Goal: Task Accomplishment & Management: Manage account settings

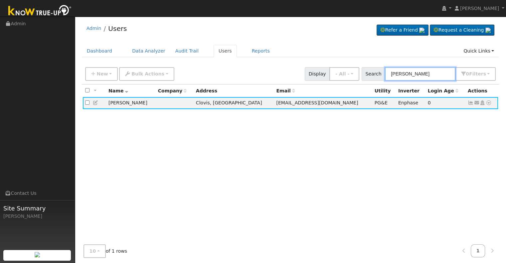
drag, startPoint x: 414, startPoint y: 73, endPoint x: 376, endPoint y: 72, distance: 38.6
click at [376, 73] on div "Search [PERSON_NAME] 0 Filter s Role Show - All - Show Leads Admin Billing Admi…" at bounding box center [429, 74] width 134 height 14
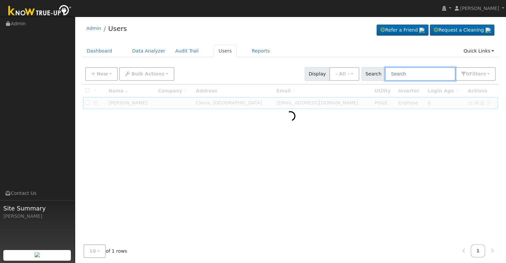
paste input "[PERSON_NAME] and [PERSON_NAME]"
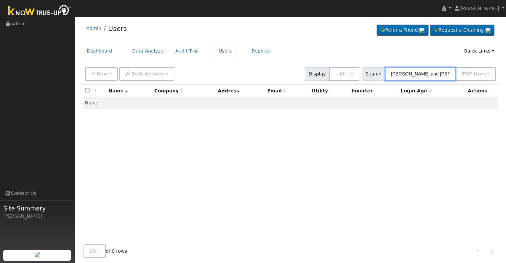
drag, startPoint x: 427, startPoint y: 71, endPoint x: 376, endPoint y: 71, distance: 50.9
click at [376, 73] on div "Search [PERSON_NAME] and [PERSON_NAME] 0 Filter s Role Show - All - Show Leads …" at bounding box center [429, 74] width 134 height 14
type input "Isela Sevilla"
drag, startPoint x: 429, startPoint y: 73, endPoint x: 367, endPoint y: 66, distance: 61.9
click at [367, 66] on div "New Add User Quick Add Quick Connect Quick Convert Lead Bulk Actions Send Email…" at bounding box center [290, 73] width 413 height 16
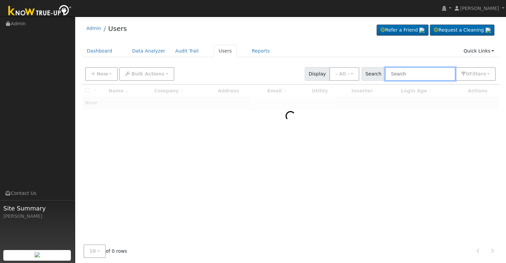
paste input "[PERSON_NAME] and [PERSON_NAME]"
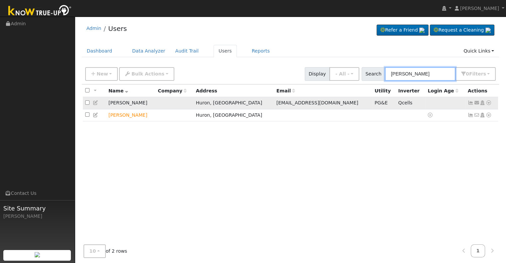
type input "[PERSON_NAME]"
click at [471, 102] on icon at bounding box center [471, 102] width 6 height 5
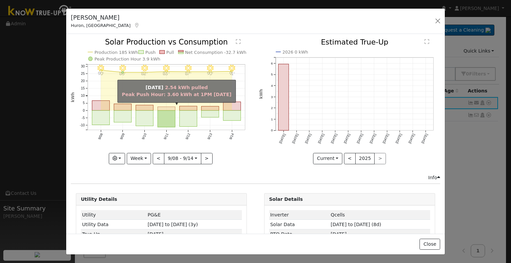
click at [158, 107] on rect "onclick=""" at bounding box center [167, 109] width 18 height 4
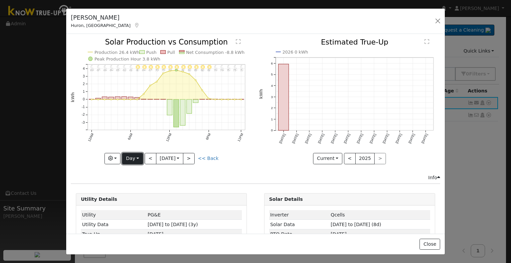
click at [130, 157] on button "Day" at bounding box center [132, 158] width 21 height 11
click at [139, 186] on link "Month" at bounding box center [145, 190] width 46 height 9
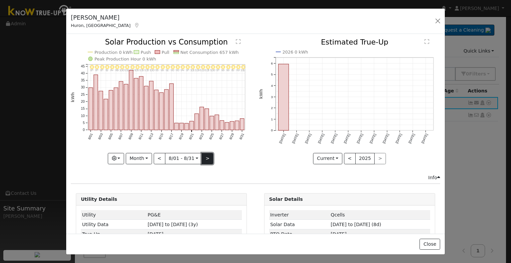
click at [207, 155] on button ">" at bounding box center [208, 158] width 12 height 11
type input "[DATE]"
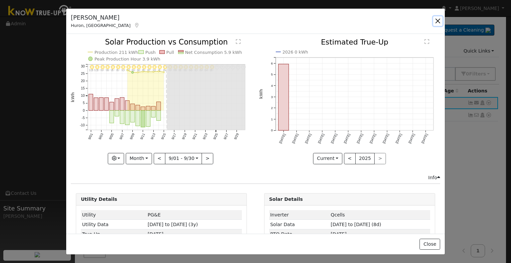
click at [438, 22] on button "button" at bounding box center [437, 20] width 9 height 9
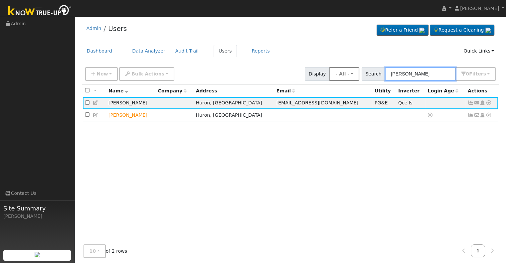
drag, startPoint x: 433, startPoint y: 73, endPoint x: 346, endPoint y: 74, distance: 87.5
click at [347, 74] on div "New Add User Quick Add Quick Connect Quick Convert Lead Bulk Actions Send Email…" at bounding box center [290, 73] width 413 height 16
paste input "Alejandro Torres"
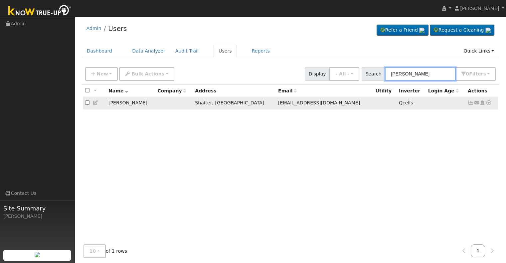
type input "Alejandro Torres"
click at [468, 104] on icon at bounding box center [471, 102] width 6 height 5
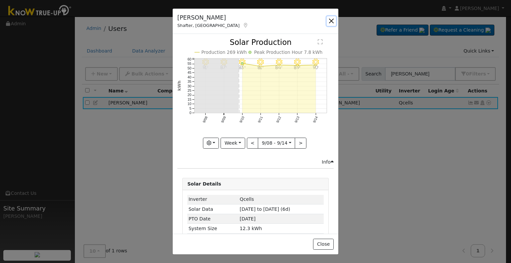
click at [333, 21] on button "button" at bounding box center [331, 20] width 9 height 9
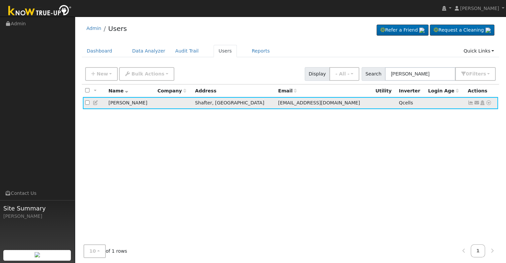
click at [487, 103] on icon at bounding box center [489, 102] width 6 height 5
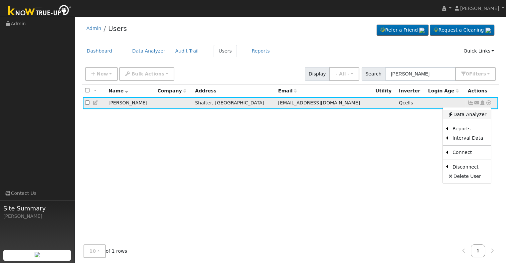
click at [458, 114] on link "Data Analyzer" at bounding box center [467, 114] width 48 height 9
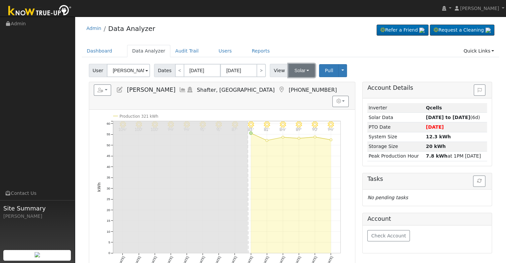
click at [302, 70] on button "Solar" at bounding box center [301, 70] width 27 height 13
click at [294, 84] on link "Utility" at bounding box center [310, 85] width 46 height 9
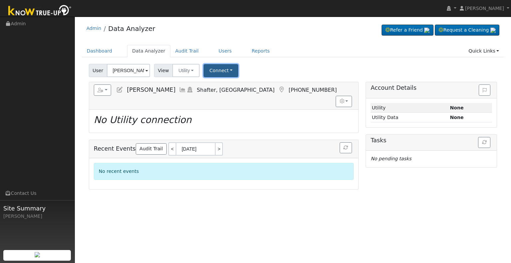
click at [213, 73] on button "Connect" at bounding box center [221, 70] width 35 height 13
click at [209, 82] on link "Select a Provider" at bounding box center [230, 85] width 52 height 9
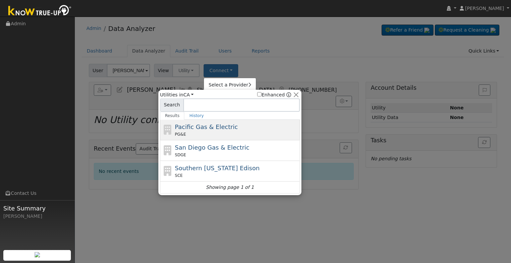
click at [194, 131] on div "PG&E" at bounding box center [236, 134] width 123 height 6
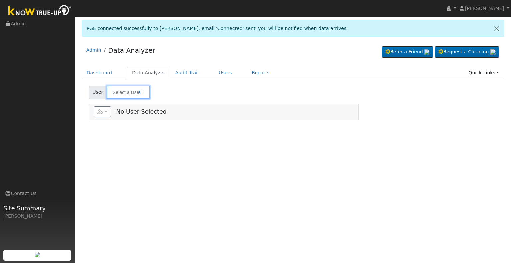
type input "[PERSON_NAME]"
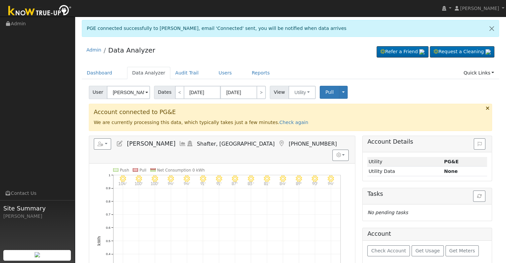
click at [119, 144] on icon at bounding box center [119, 144] width 7 height 6
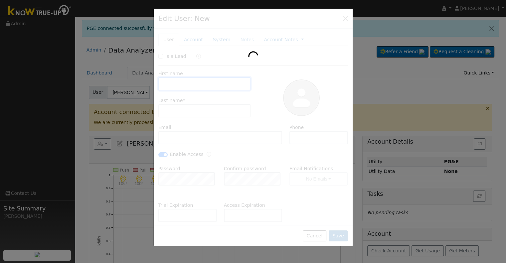
type input "09/11/2030"
type input "Alejandro"
type input "Torres"
type input "[EMAIL_ADDRESS][DOMAIN_NAME]"
type input "(661) 331-0333"
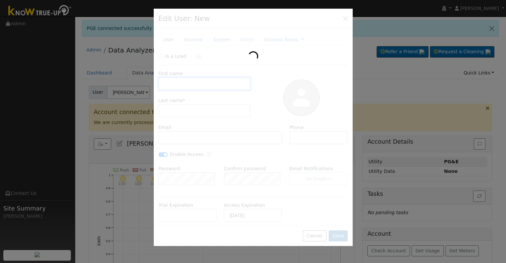
checkbox input "true"
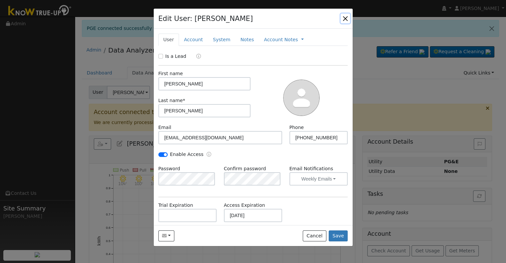
click at [344, 19] on button "button" at bounding box center [345, 18] width 9 height 9
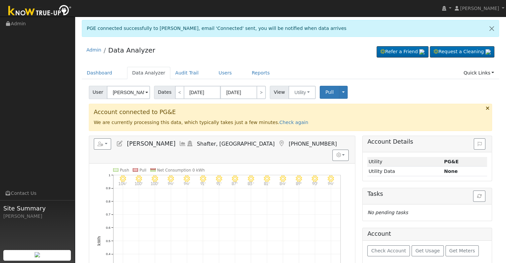
click at [179, 142] on icon at bounding box center [182, 144] width 7 height 6
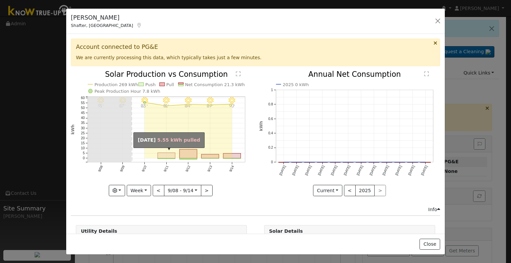
click at [169, 154] on rect "onclick=""" at bounding box center [167, 156] width 18 height 6
type input "[DATE]"
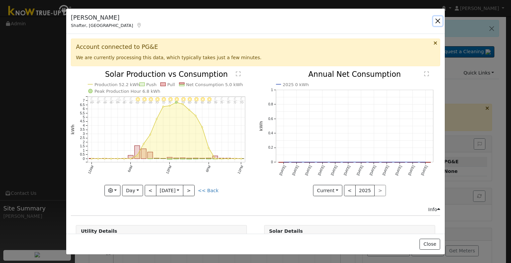
click at [439, 20] on button "button" at bounding box center [437, 20] width 9 height 9
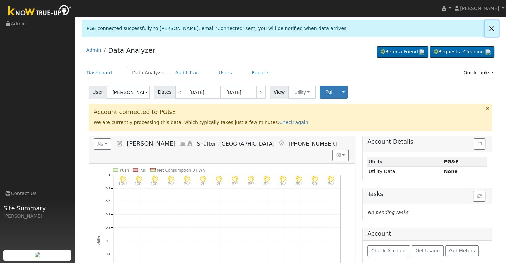
click at [490, 27] on link at bounding box center [492, 28] width 14 height 16
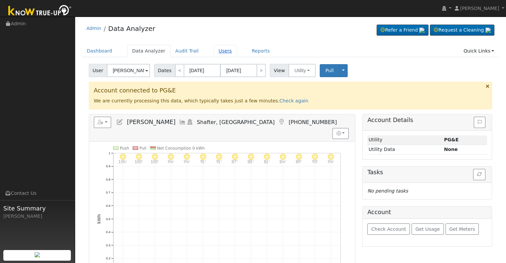
click at [214, 51] on link "Users" at bounding box center [225, 51] width 23 height 12
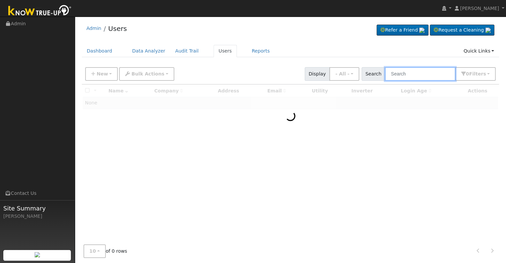
click at [437, 77] on input "text" at bounding box center [420, 74] width 71 height 14
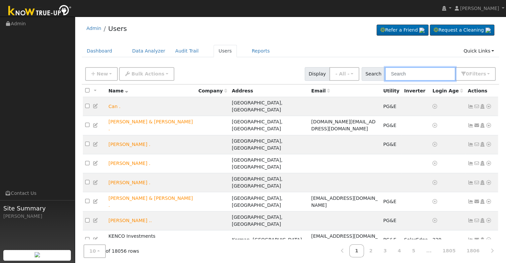
paste input "[PERSON_NAME] and [PERSON_NAME]"
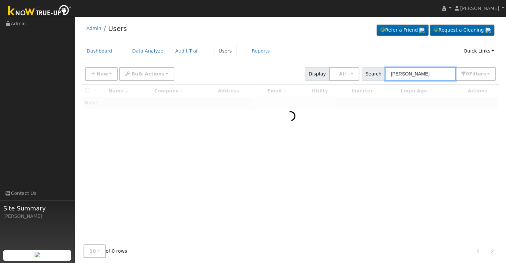
type input "[PERSON_NAME]"
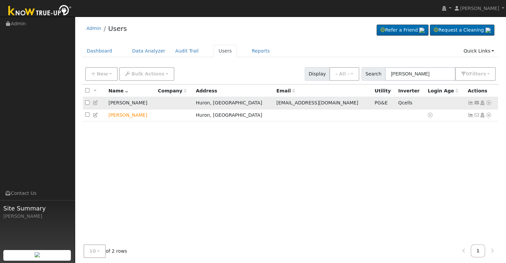
click at [468, 103] on icon at bounding box center [471, 102] width 6 height 5
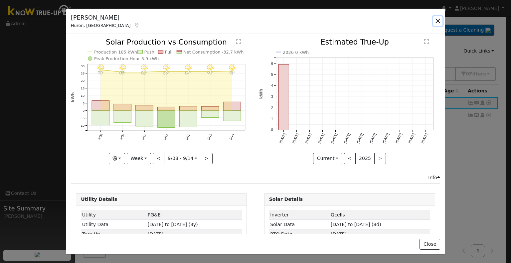
click at [438, 22] on button "button" at bounding box center [437, 20] width 9 height 9
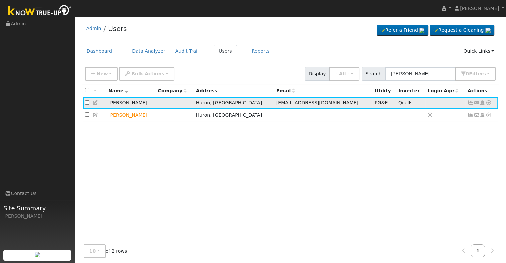
click at [97, 103] on icon at bounding box center [96, 102] width 6 height 5
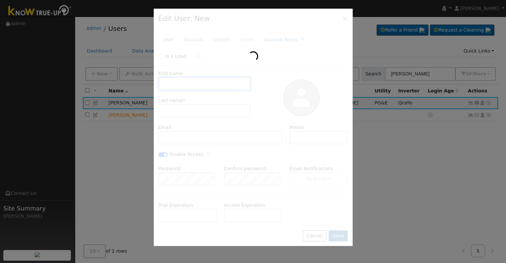
type input "[PERSON_NAME]"
type input "[EMAIL_ADDRESS][DOMAIN_NAME]"
type input "5593622862"
checkbox input "true"
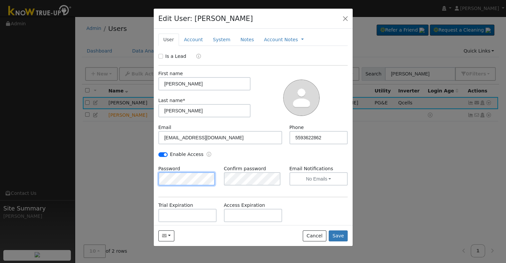
click at [148, 175] on div "Edit User: [PERSON_NAME] Account Default Account [STREET_ADDRESS][PERSON_NAME] …" at bounding box center [253, 131] width 506 height 263
click at [209, 166] on div "Password" at bounding box center [188, 175] width 66 height 20
click at [271, 155] on div "Enable Access" at bounding box center [253, 158] width 197 height 14
click at [337, 236] on button "Save" at bounding box center [338, 236] width 19 height 11
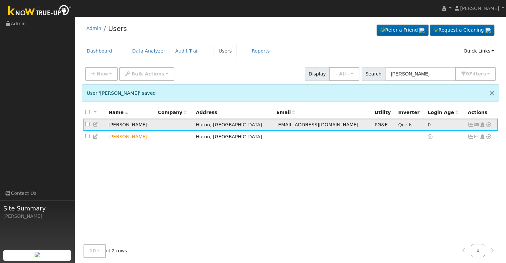
click at [471, 125] on icon at bounding box center [471, 124] width 6 height 5
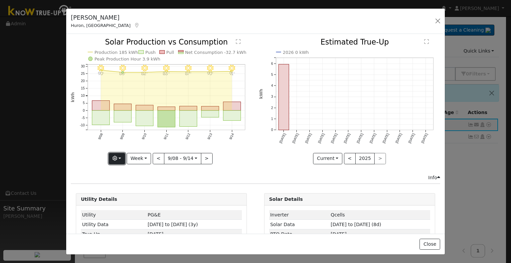
click at [118, 157] on button "button" at bounding box center [117, 158] width 16 height 11
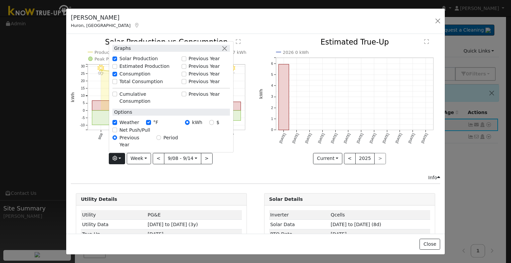
click at [127, 85] on label "Total Consumption" at bounding box center [141, 81] width 44 height 7
click at [117, 84] on input "Total Consumption" at bounding box center [114, 81] width 5 height 5
checkbox input "true"
click at [101, 161] on icon "9/14 - MostlyClear 91° 9/13 - MostlyClear 90° 9/12 - MostlyClear 87° 9/11 - Mos…" at bounding box center [161, 101] width 181 height 125
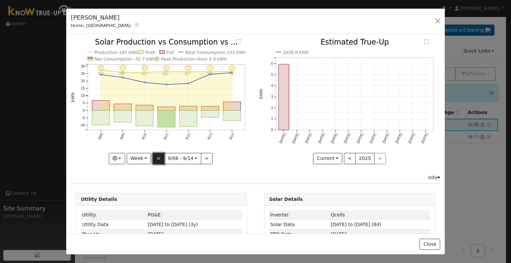
click at [156, 157] on button "<" at bounding box center [159, 158] width 12 height 11
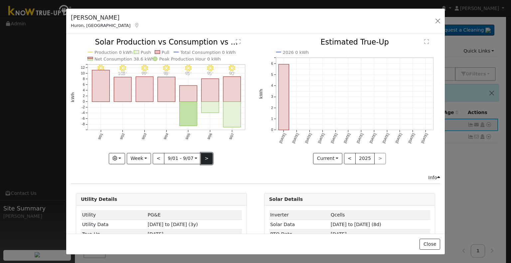
click at [203, 158] on button ">" at bounding box center [207, 158] width 12 height 11
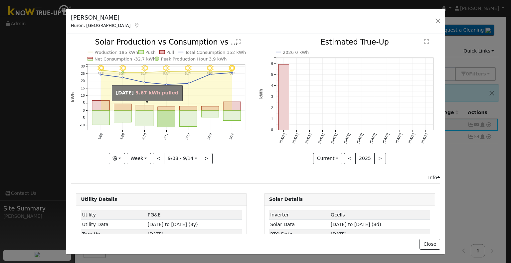
click at [147, 107] on rect "onclick=""" at bounding box center [145, 107] width 18 height 5
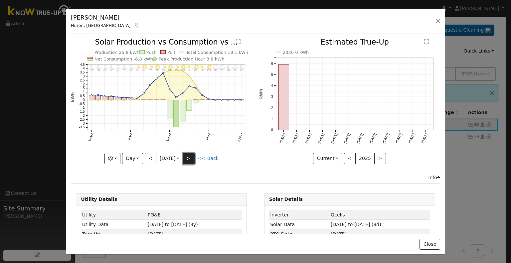
click at [192, 155] on button ">" at bounding box center [189, 158] width 12 height 11
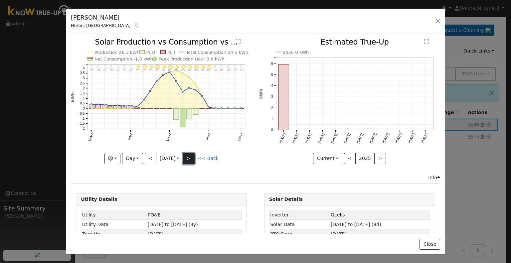
click at [192, 155] on button ">" at bounding box center [189, 158] width 12 height 11
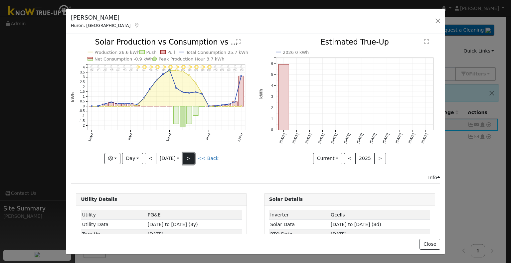
click at [190, 158] on button ">" at bounding box center [189, 158] width 12 height 11
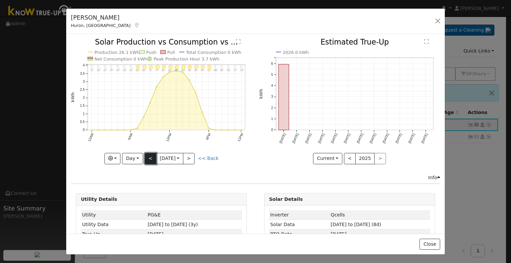
click at [150, 158] on button "<" at bounding box center [151, 158] width 12 height 11
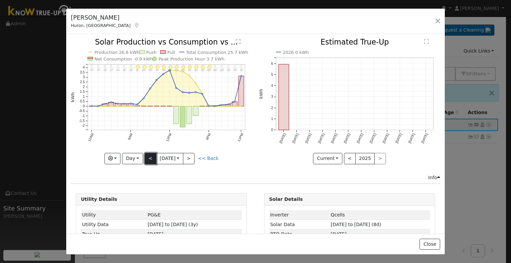
click at [150, 158] on button "<" at bounding box center [151, 158] width 12 height 11
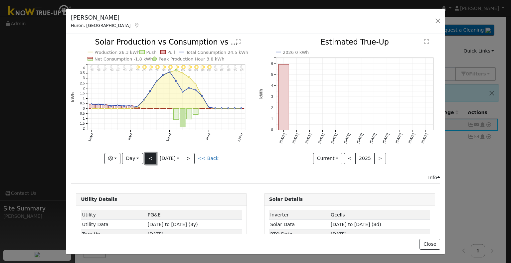
click at [150, 158] on button "<" at bounding box center [151, 158] width 12 height 11
type input "[DATE]"
